Goal: Transaction & Acquisition: Purchase product/service

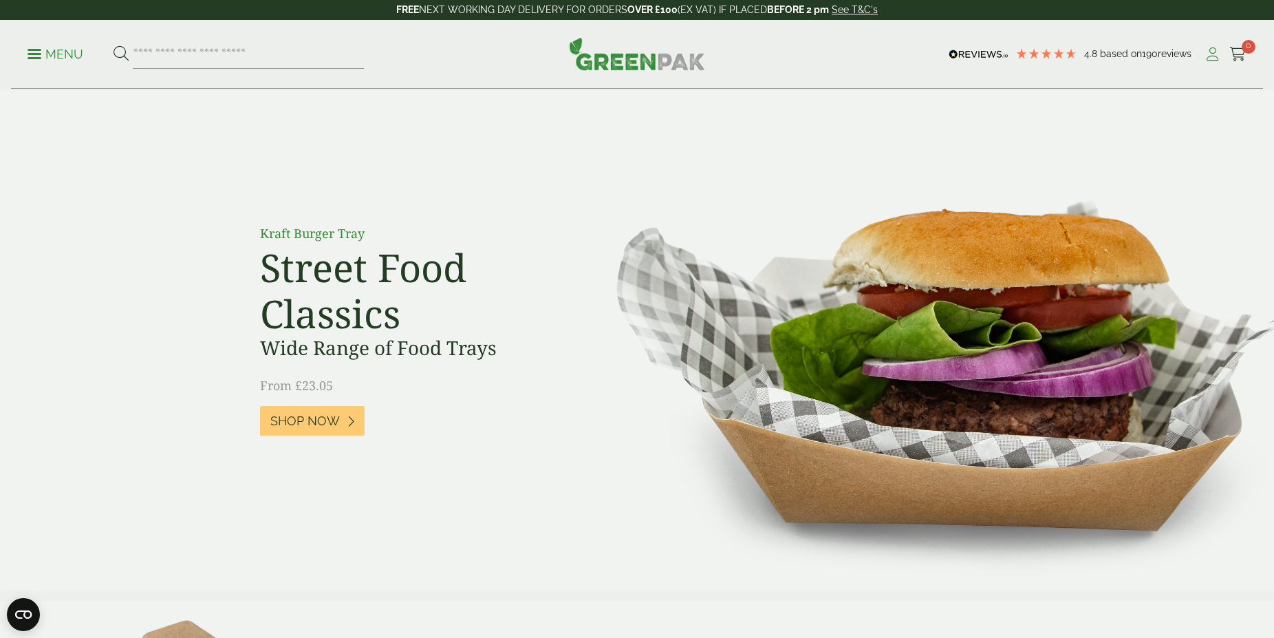
click at [1212, 51] on icon at bounding box center [1212, 54] width 17 height 14
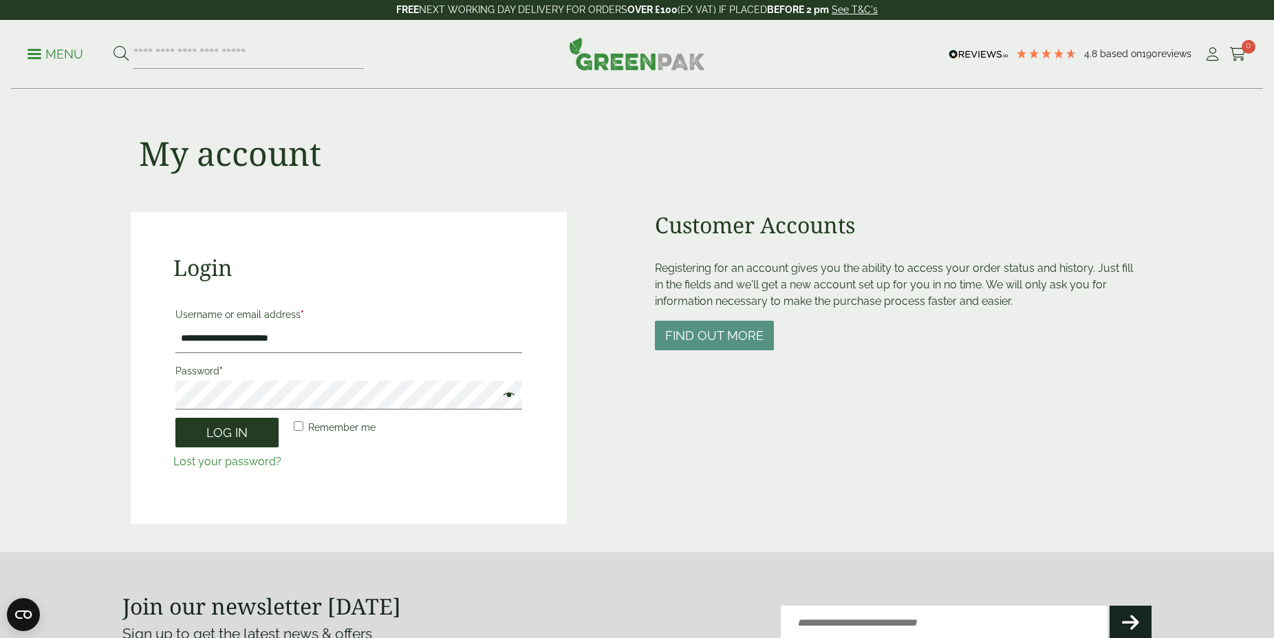
click at [233, 428] on button "Log in" at bounding box center [226, 433] width 103 height 30
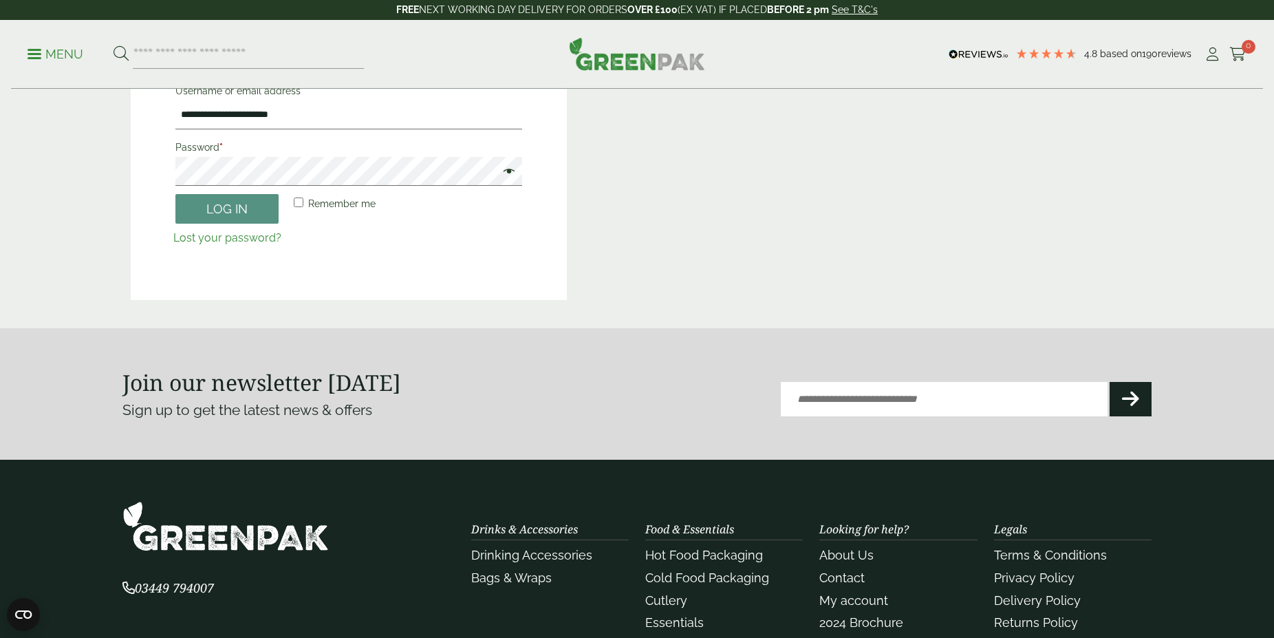
click at [257, 224] on p "Remember me Log in" at bounding box center [348, 209] width 351 height 34
click at [257, 215] on button "Log in" at bounding box center [226, 209] width 103 height 30
click at [219, 203] on button "Log in" at bounding box center [226, 209] width 103 height 30
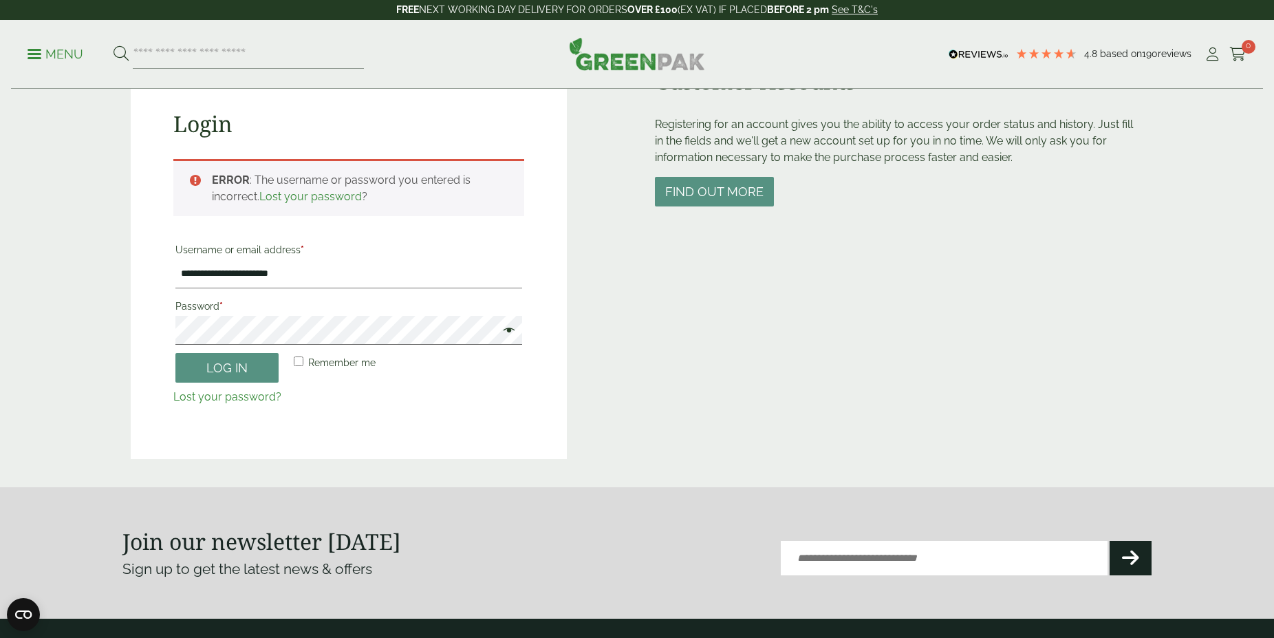
scroll to position [143, 0]
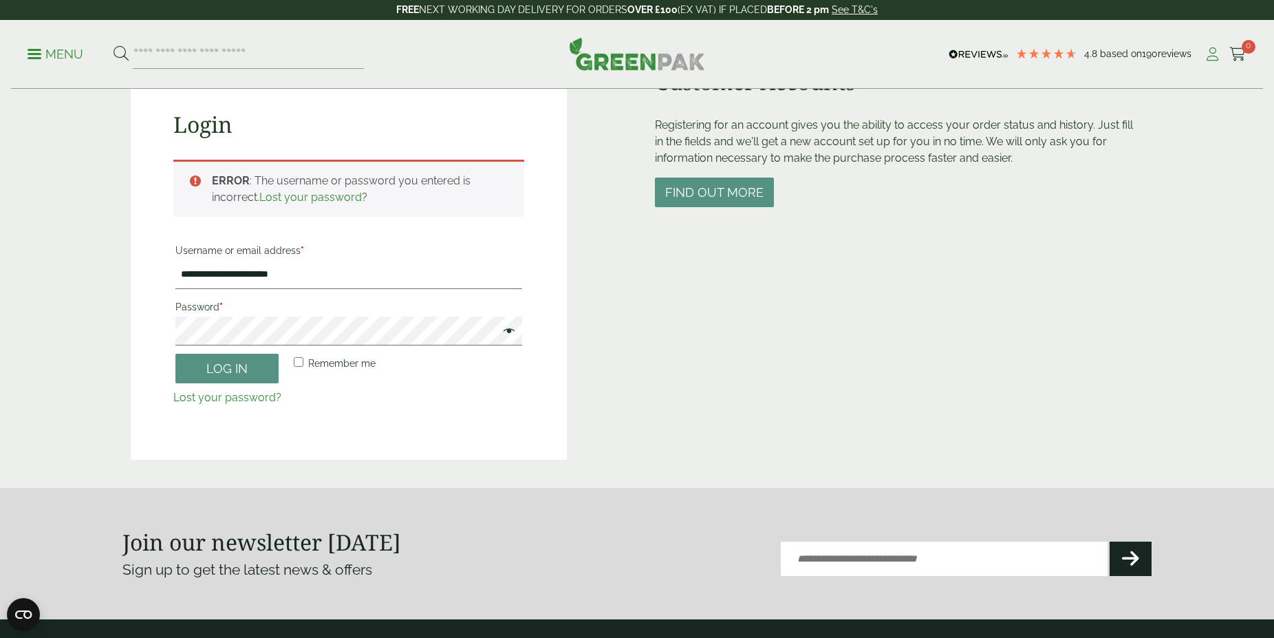
click at [1212, 59] on icon at bounding box center [1212, 54] width 17 height 14
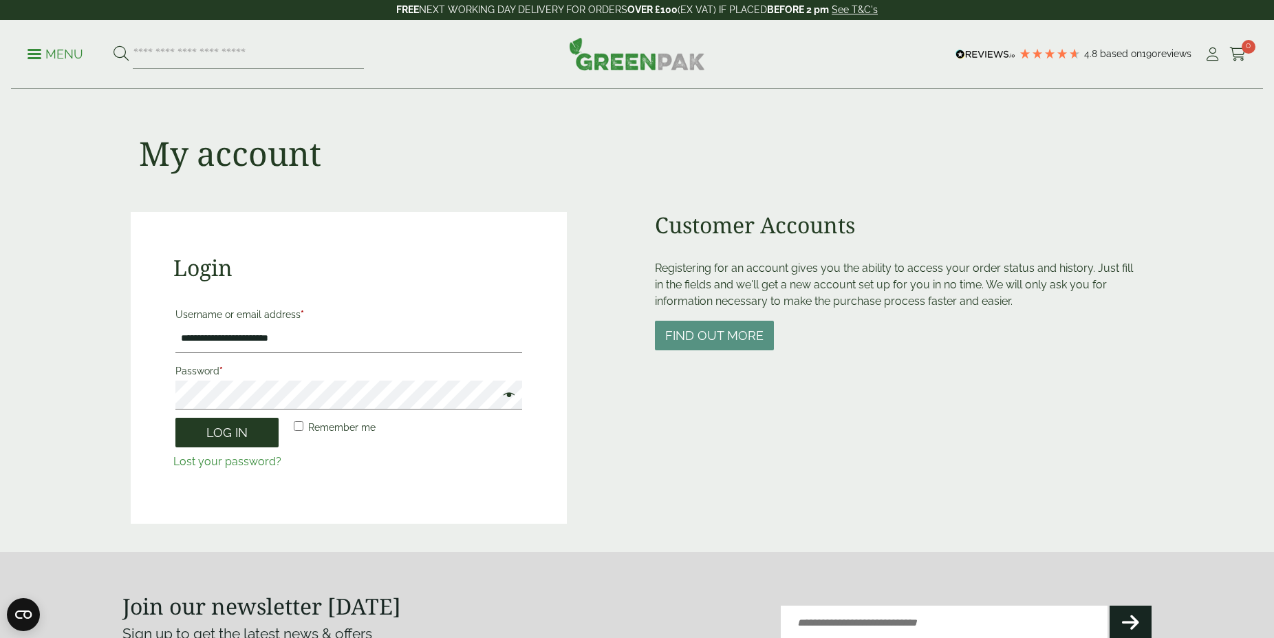
click at [221, 428] on button "Log in" at bounding box center [226, 433] width 103 height 30
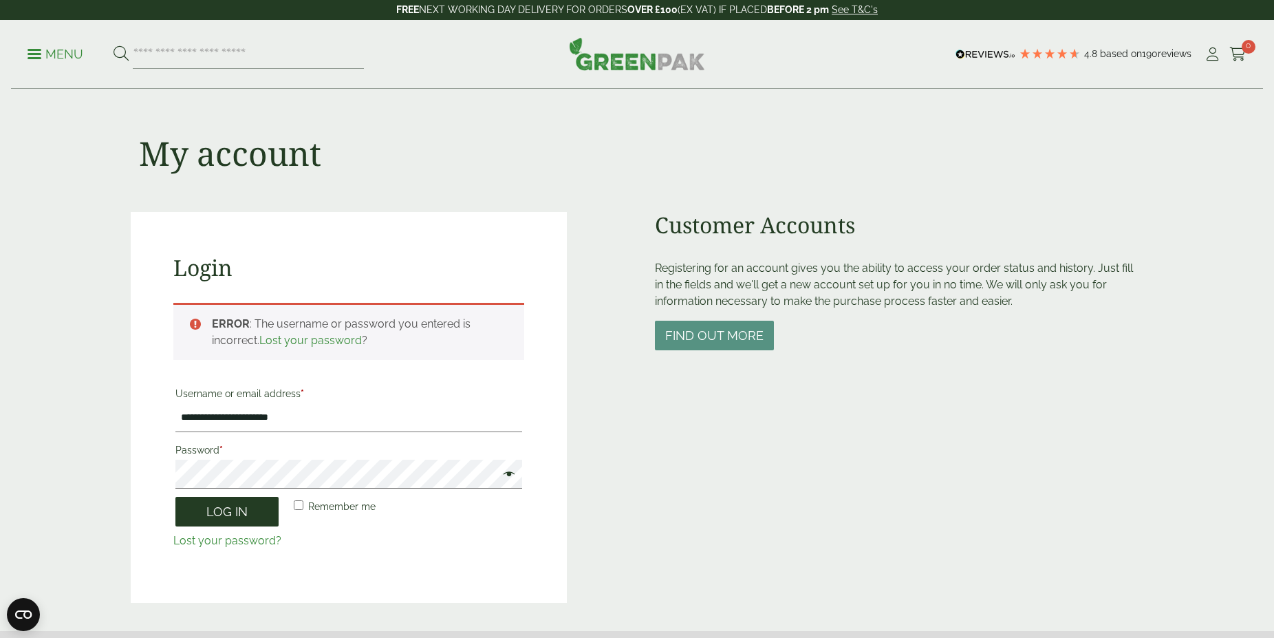
scroll to position [303, 0]
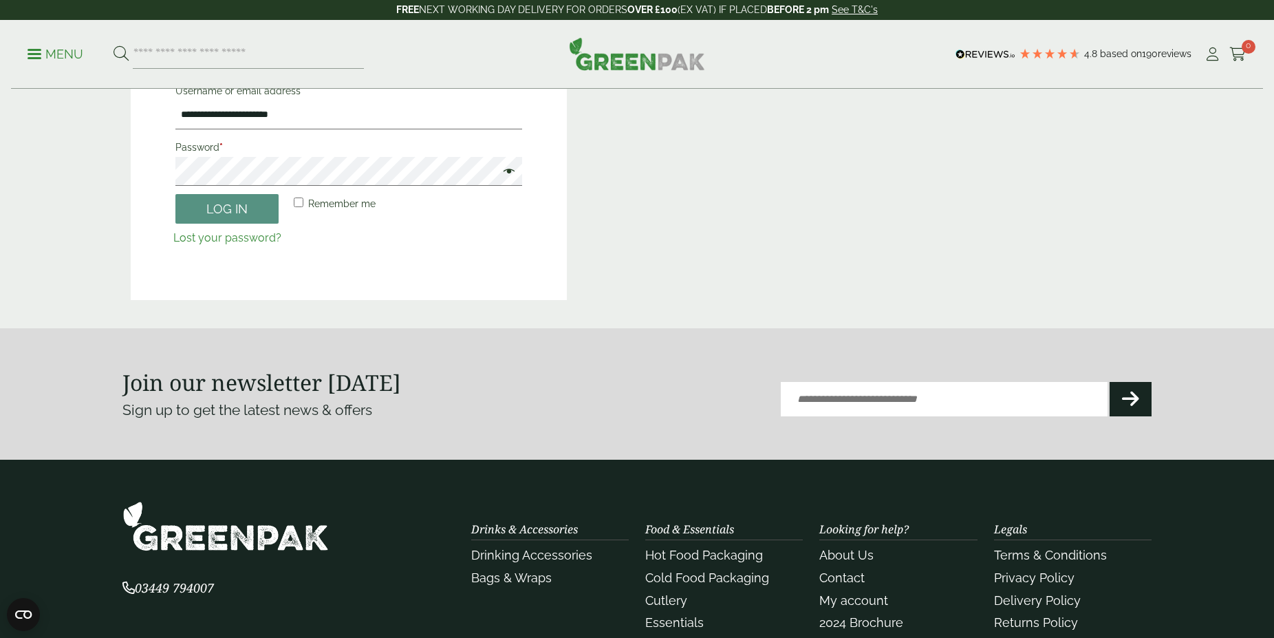
click at [258, 240] on link "Lost your password?" at bounding box center [227, 237] width 108 height 13
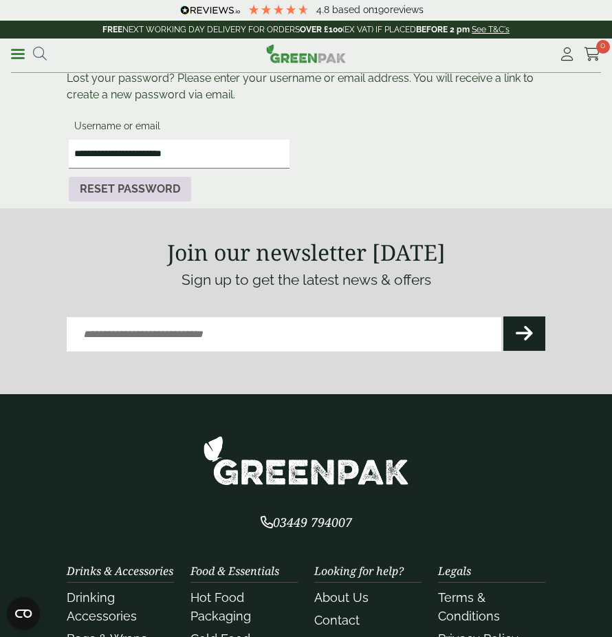
click at [118, 182] on button "Reset password" at bounding box center [130, 189] width 122 height 25
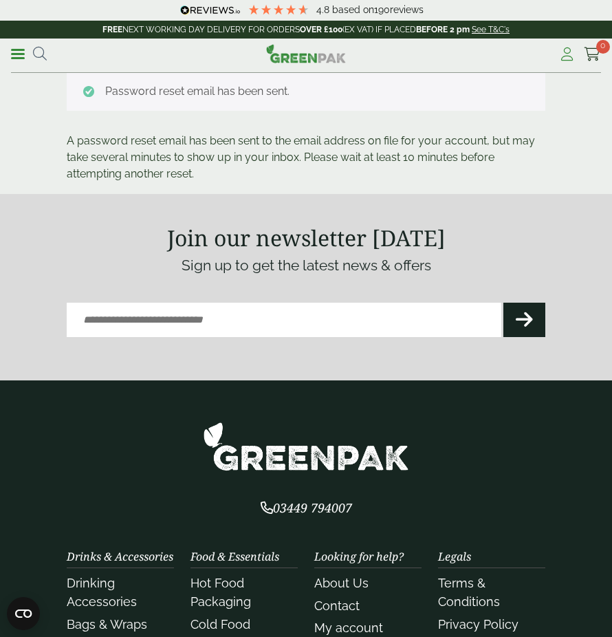
click at [561, 54] on icon at bounding box center [567, 54] width 17 height 14
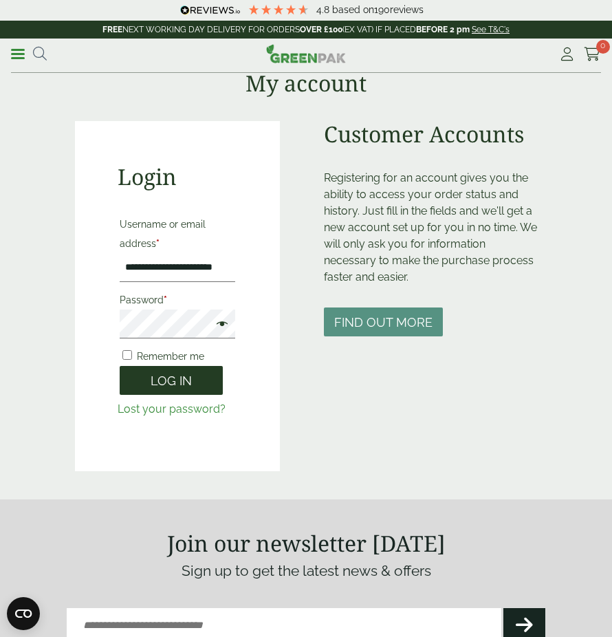
click at [150, 380] on button "Log in" at bounding box center [171, 381] width 103 height 30
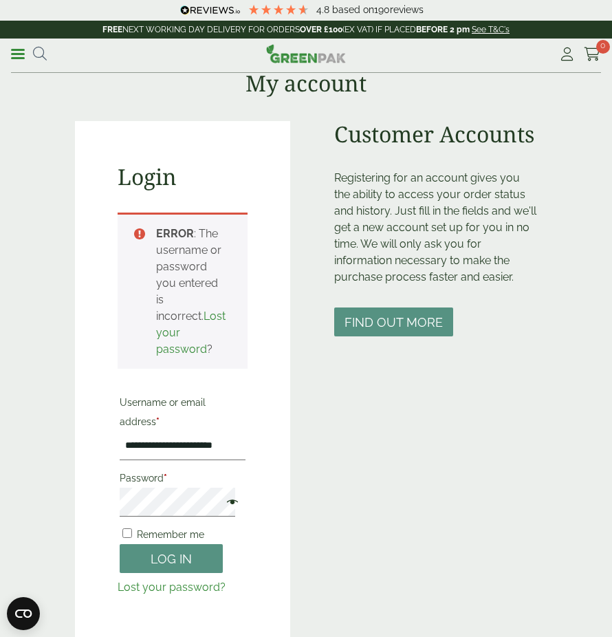
scroll to position [213, 0]
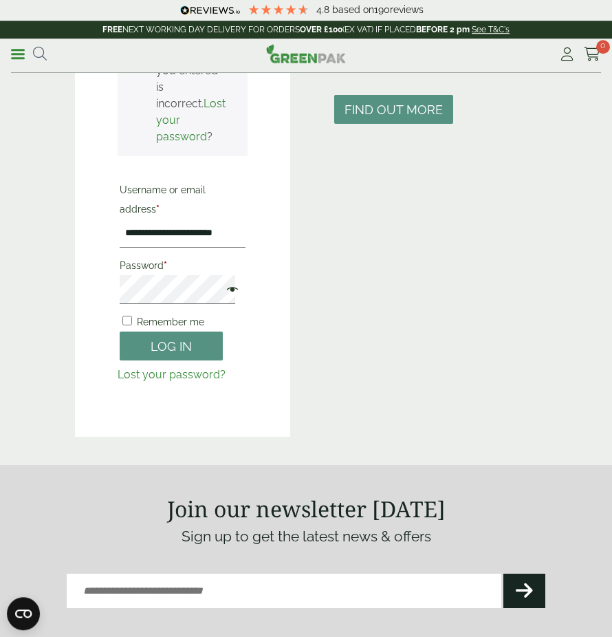
click at [227, 299] on span at bounding box center [229, 291] width 18 height 17
click at [193, 361] on button "Log in" at bounding box center [171, 347] width 103 height 30
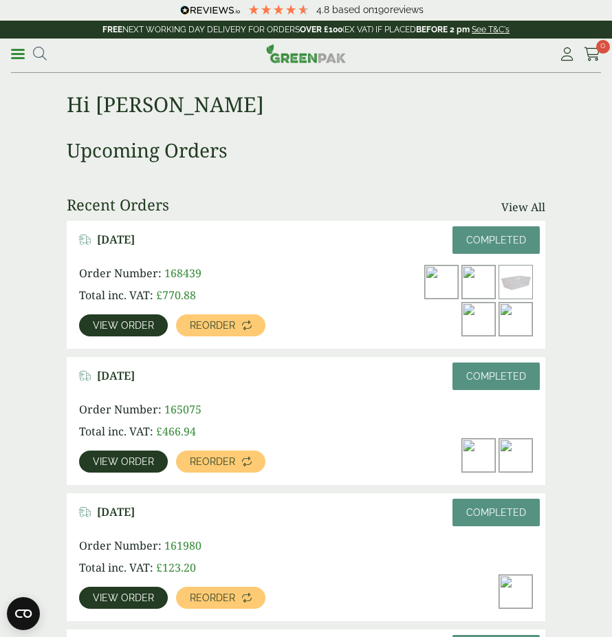
click at [109, 328] on span "View order" at bounding box center [123, 326] width 61 height 10
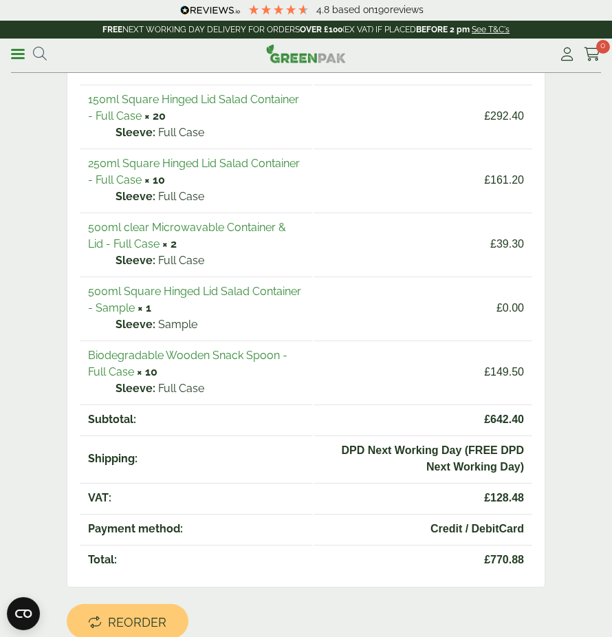
scroll to position [162, 0]
click at [220, 356] on link "Biodegradable Wooden Snack Spoon - Full Case" at bounding box center [188, 365] width 200 height 30
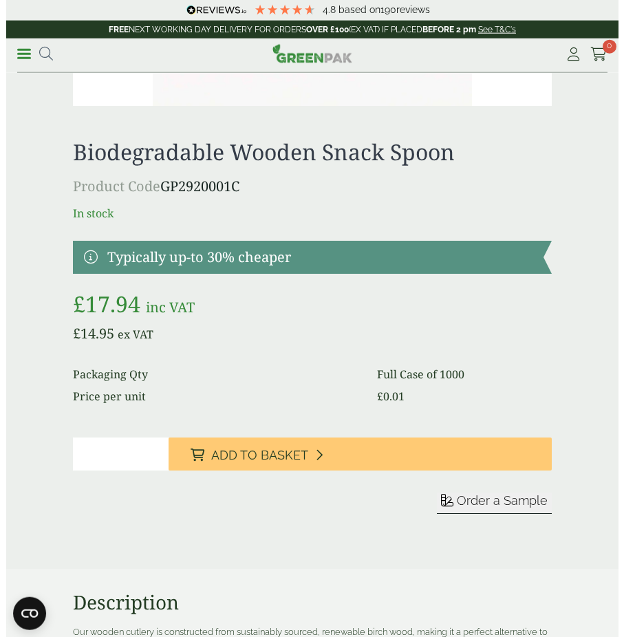
scroll to position [327, 0]
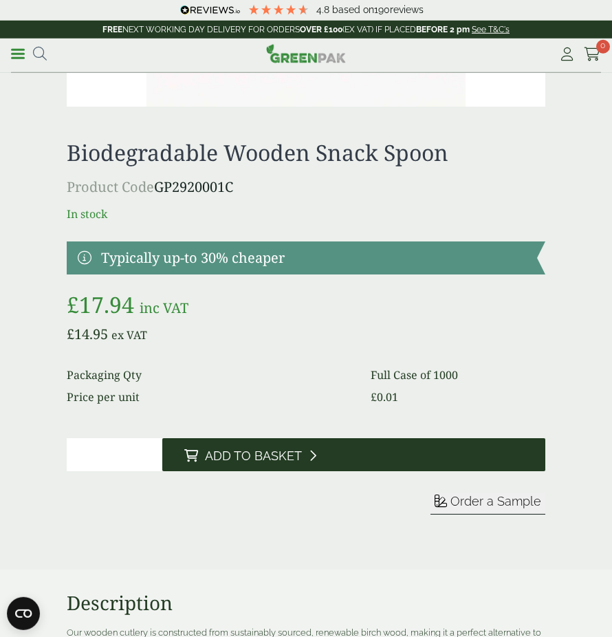
click at [373, 442] on button "Add to Basket" at bounding box center [353, 454] width 383 height 33
